Goal: Information Seeking & Learning: Find specific page/section

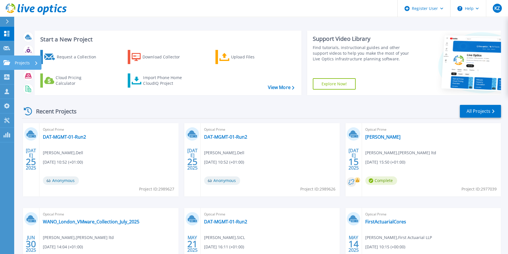
click at [33, 63] on div "Projects" at bounding box center [26, 63] width 23 height 15
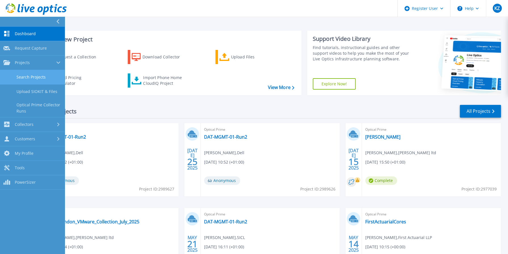
click at [38, 75] on link "Search Projects" at bounding box center [32, 77] width 65 height 14
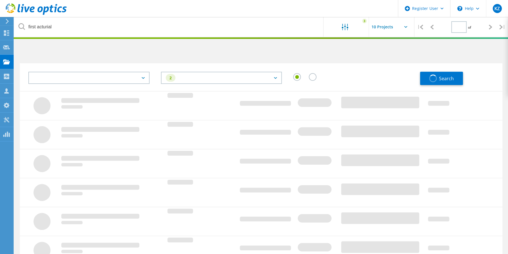
type input "1"
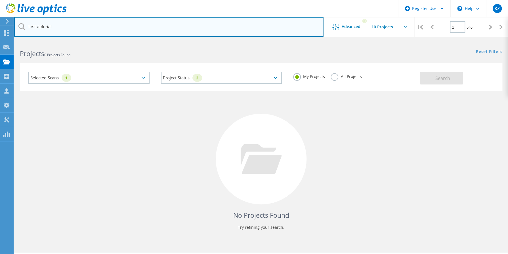
drag, startPoint x: 55, startPoint y: 26, endPoint x: 22, endPoint y: 30, distance: 33.1
click at [22, 30] on input "first acturial" at bounding box center [168, 27] width 309 height 20
type input "2756750"
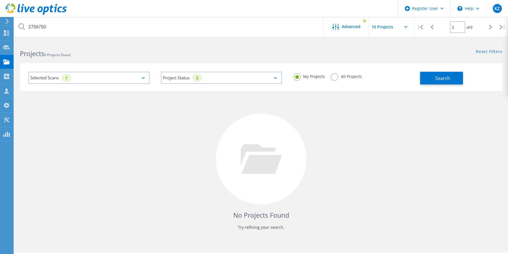
click at [332, 76] on label "All Projects" at bounding box center [345, 75] width 31 height 5
click at [0, 0] on input "All Projects" at bounding box center [0, 0] width 0 height 0
click at [132, 79] on div "Selected Scans 1" at bounding box center [88, 78] width 121 height 12
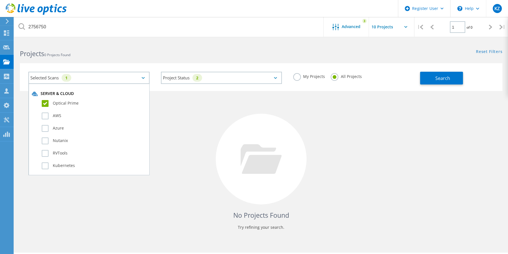
click at [132, 79] on div "Selected Scans 1" at bounding box center [88, 78] width 121 height 12
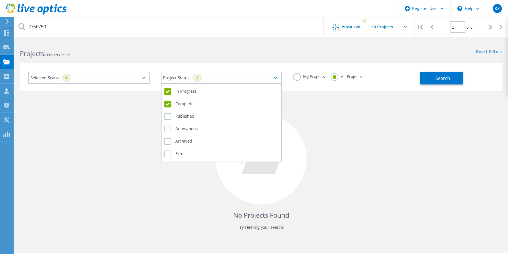
click at [200, 80] on div "2" at bounding box center [197, 78] width 10 height 8
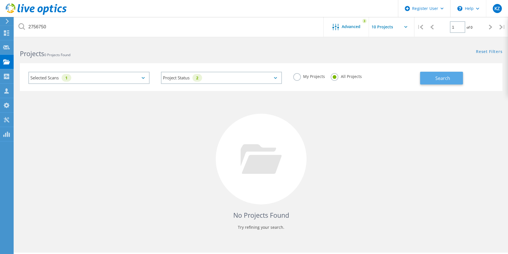
click at [441, 76] on span "Search" at bounding box center [442, 78] width 15 height 6
click at [117, 80] on div "Selected Scans 1" at bounding box center [88, 78] width 121 height 12
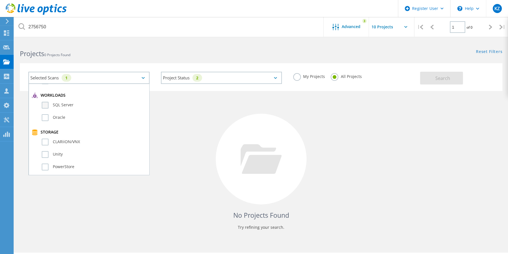
scroll to position [113, 0]
click at [46, 126] on label "Unity" at bounding box center [94, 126] width 104 height 7
click at [0, 0] on input "Unity" at bounding box center [0, 0] width 0 height 0
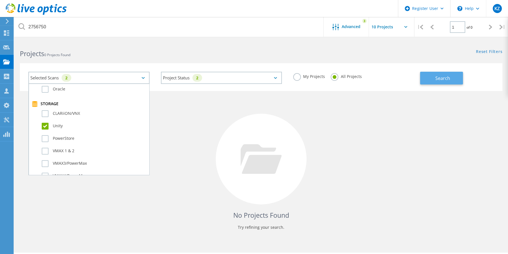
click at [441, 78] on span "Search" at bounding box center [442, 78] width 15 height 6
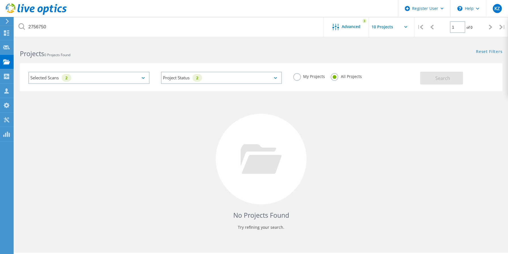
click at [119, 77] on div "Selected Scans 2" at bounding box center [88, 78] width 121 height 12
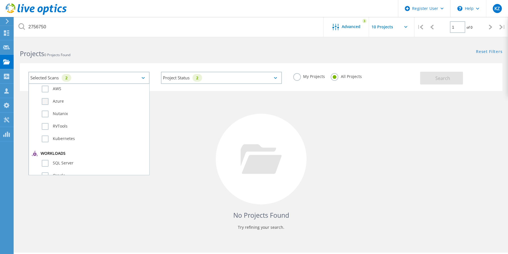
scroll to position [57, 0]
click at [45, 132] on label "SQL Server" at bounding box center [94, 133] width 104 height 7
click at [0, 0] on input "SQL Server" at bounding box center [0, 0] width 0 height 0
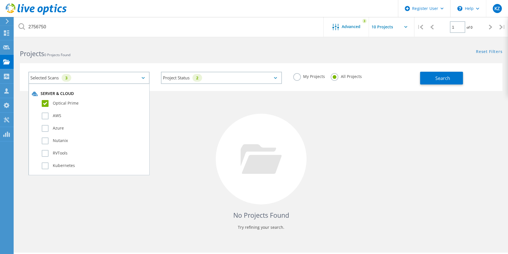
scroll to position [0, 0]
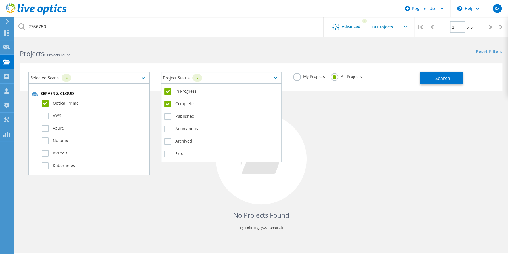
click at [208, 80] on div "Project Status 2" at bounding box center [221, 78] width 121 height 12
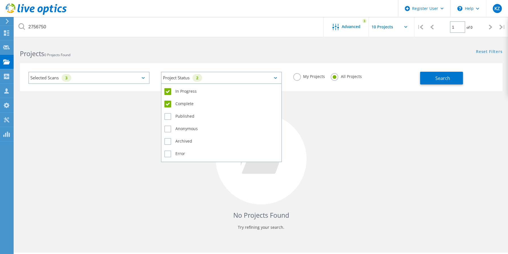
click at [208, 80] on div "Project Status 2" at bounding box center [221, 78] width 121 height 12
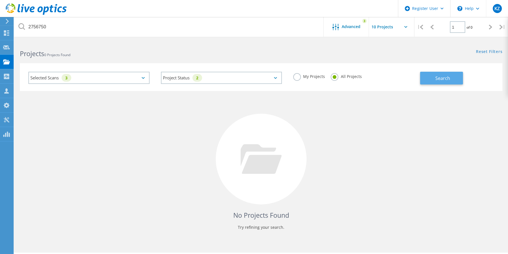
click at [442, 73] on button "Search" at bounding box center [441, 78] width 43 height 13
click at [100, 78] on div "Selected Scans 3" at bounding box center [88, 78] width 121 height 12
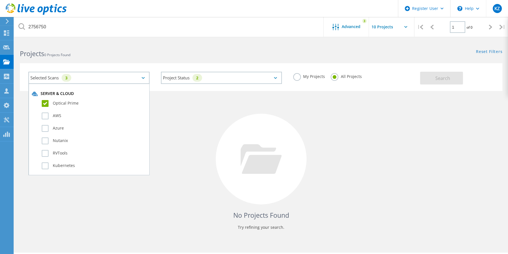
click at [20, 26] on icon at bounding box center [21, 26] width 7 height 7
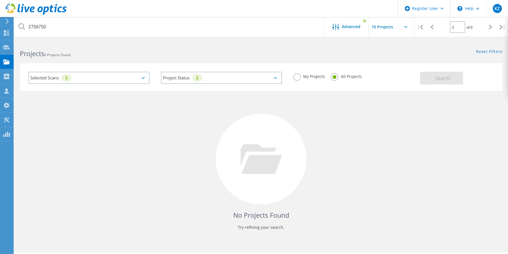
click at [20, 26] on icon at bounding box center [21, 26] width 7 height 7
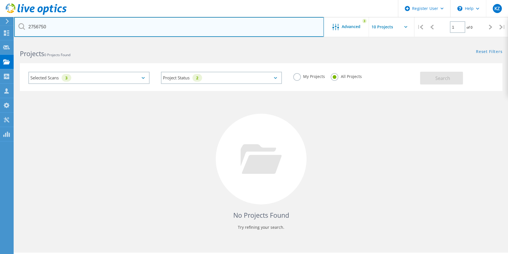
click at [39, 26] on input "2756750" at bounding box center [168, 27] width 309 height 20
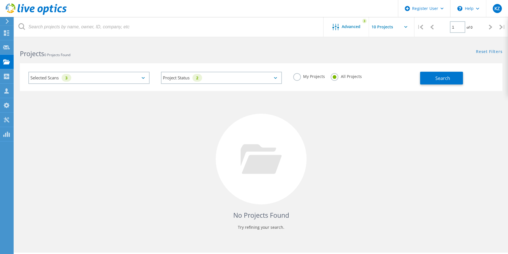
click at [405, 26] on icon at bounding box center [405, 27] width 3 height 2
click at [404, 26] on icon at bounding box center [405, 27] width 3 height 2
click at [376, 27] on input "text" at bounding box center [397, 27] width 57 height 20
click at [368, 98] on div "No Projects Found Try refining your search." at bounding box center [261, 164] width 482 height 147
click at [350, 26] on span "Advanced" at bounding box center [350, 27] width 19 height 4
